Goal: Find specific page/section: Find specific page/section

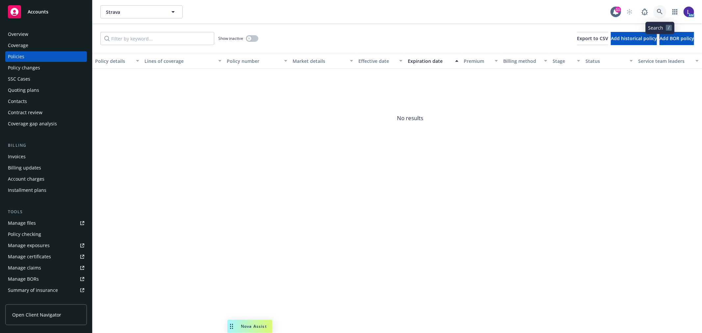
click at [659, 12] on icon at bounding box center [660, 12] width 6 height 6
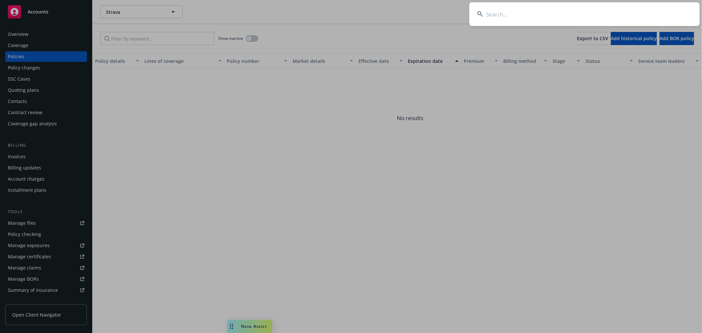
type input "Claddagh Construction, Inc."
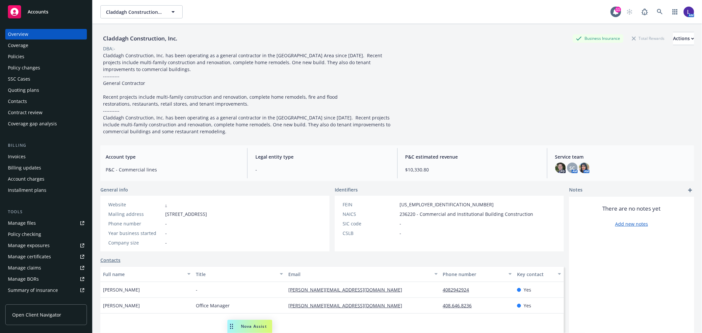
click at [17, 51] on div "Policies" at bounding box center [16, 56] width 16 height 11
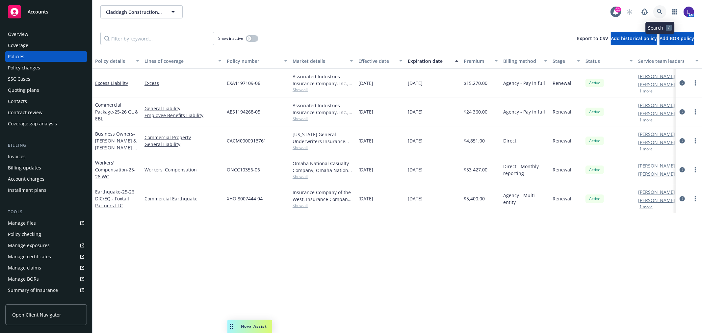
click at [657, 11] on icon at bounding box center [660, 12] width 6 height 6
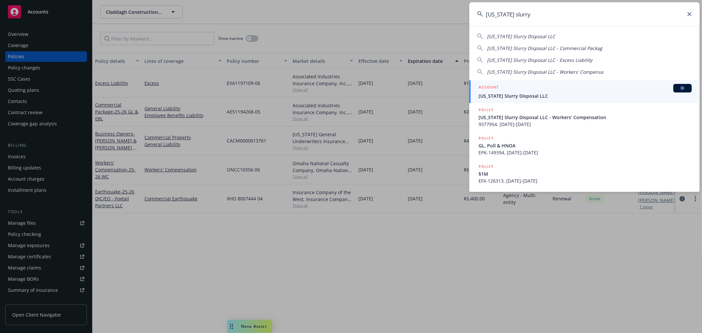
type input "california slurry"
click at [507, 93] on span "California Slurry Disposal LLC" at bounding box center [585, 96] width 213 height 7
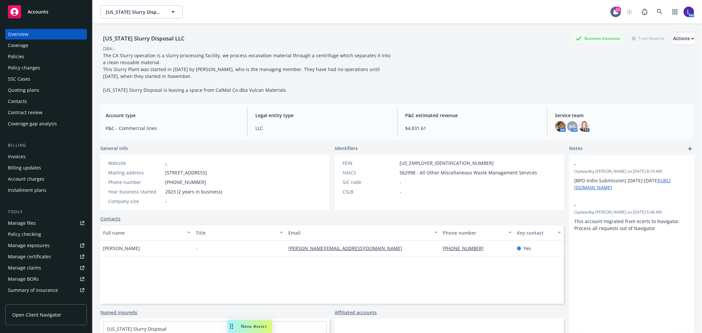
click at [32, 55] on div "Policies" at bounding box center [46, 56] width 76 height 11
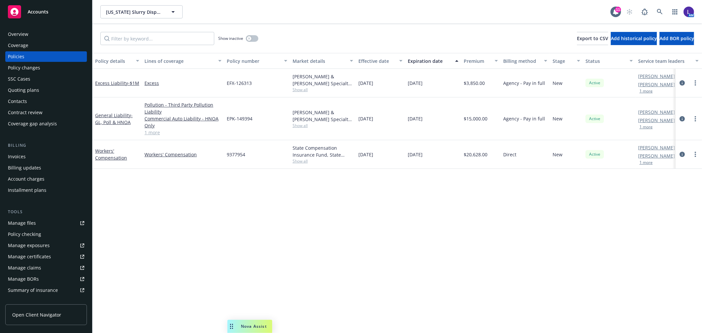
click at [13, 37] on div "Overview" at bounding box center [18, 34] width 20 height 11
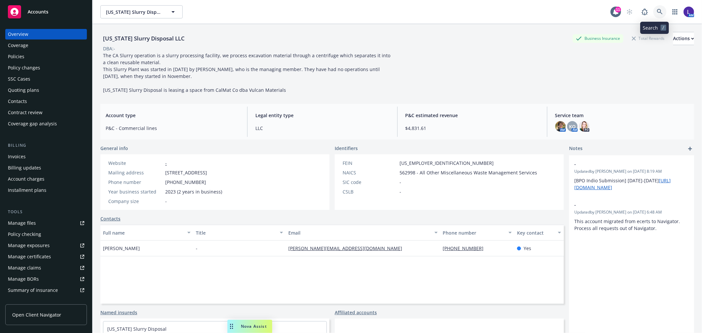
click at [654, 15] on link at bounding box center [659, 11] width 13 height 13
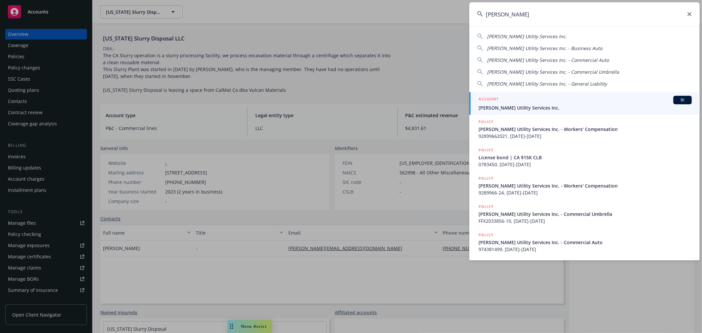
type input "casey utili"
click at [547, 100] on div "ACCOUNT BI" at bounding box center [585, 100] width 213 height 9
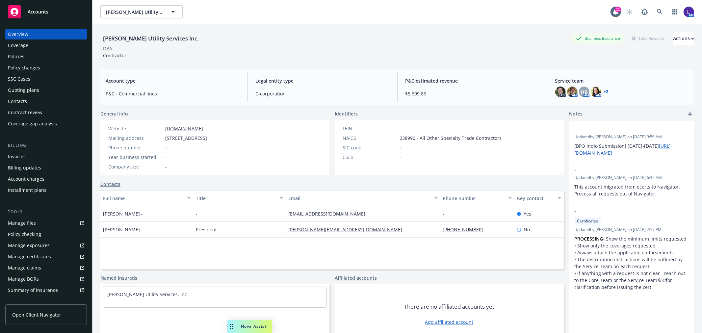
click at [39, 53] on div "Policies" at bounding box center [46, 56] width 76 height 11
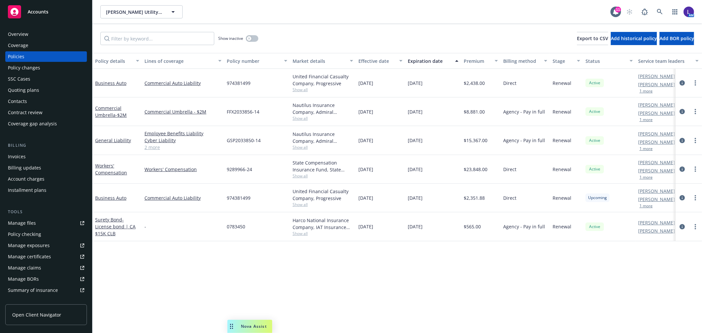
click at [14, 89] on div "Quoting plans" at bounding box center [23, 90] width 31 height 11
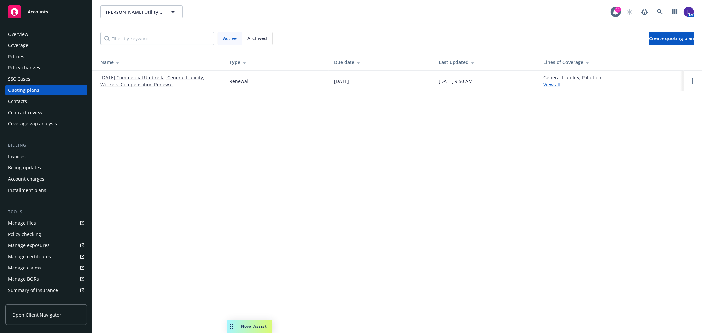
click at [21, 53] on div "Policies" at bounding box center [16, 56] width 16 height 11
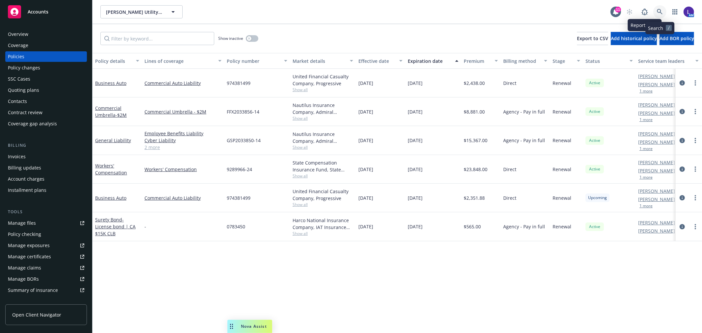
click at [663, 11] on link at bounding box center [659, 11] width 13 height 13
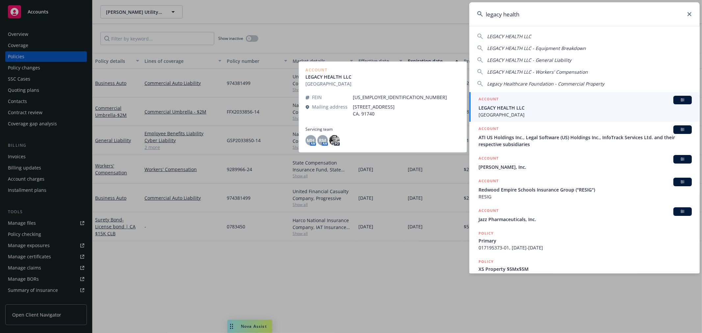
type input "legacy health"
click at [496, 108] on span "LEGACY HEALTH LLC" at bounding box center [585, 107] width 213 height 7
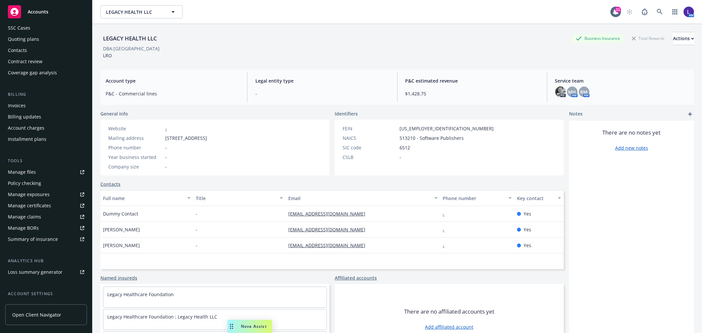
scroll to position [107, 0]
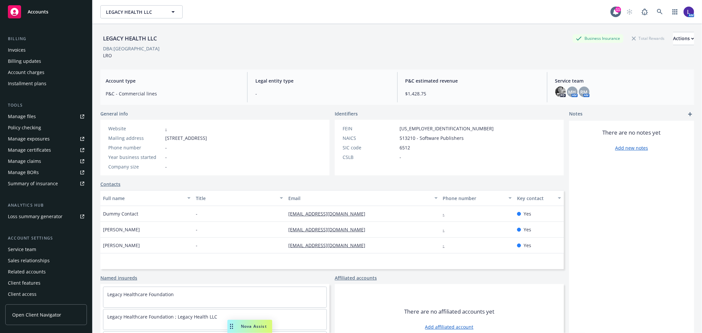
click at [27, 246] on div "Service team" at bounding box center [22, 249] width 28 height 11
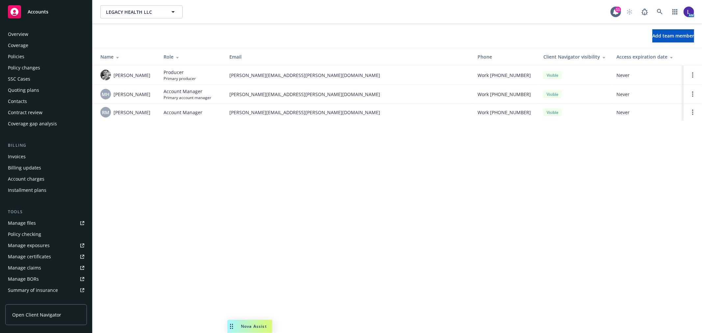
click at [18, 58] on div "Policies" at bounding box center [16, 56] width 16 height 11
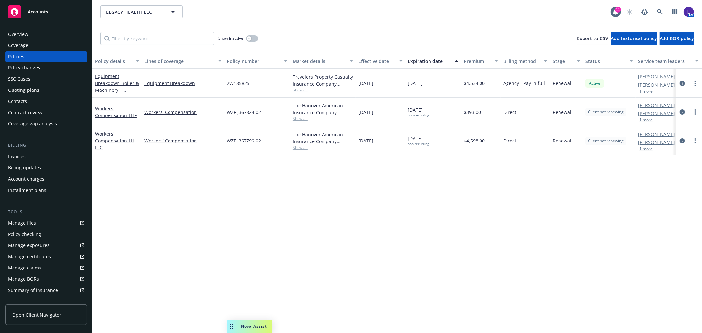
click at [644, 91] on button "1 more" at bounding box center [646, 92] width 13 height 4
